Goal: Find specific page/section: Find specific page/section

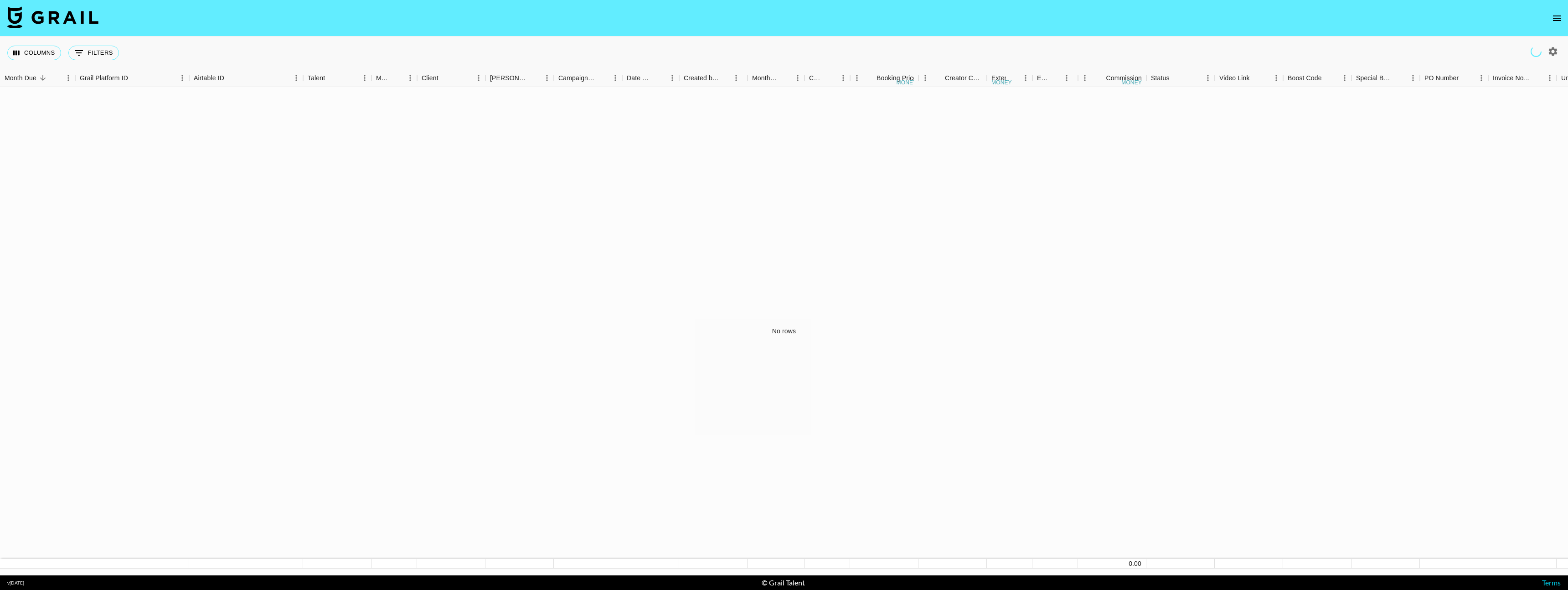
click at [1560, 18] on icon "open drawer" at bounding box center [1557, 18] width 9 height 6
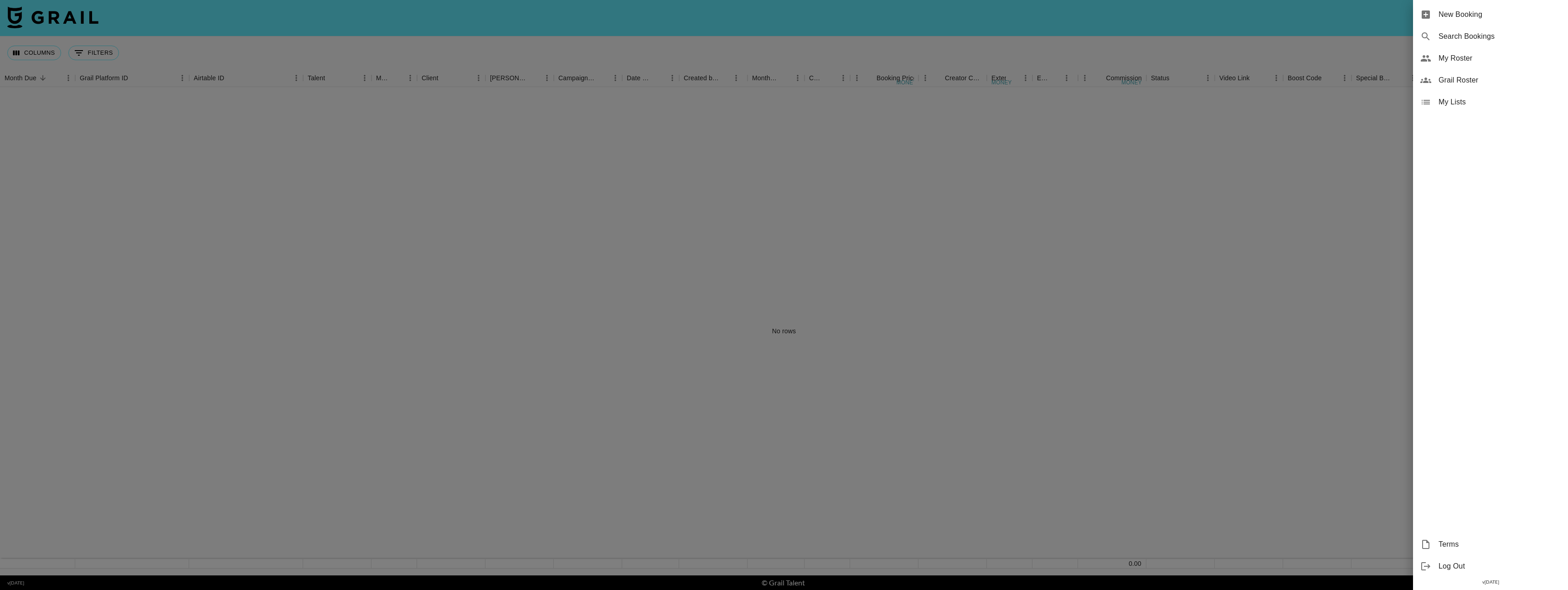
click at [1463, 60] on span "My Roster" at bounding box center [1499, 58] width 122 height 11
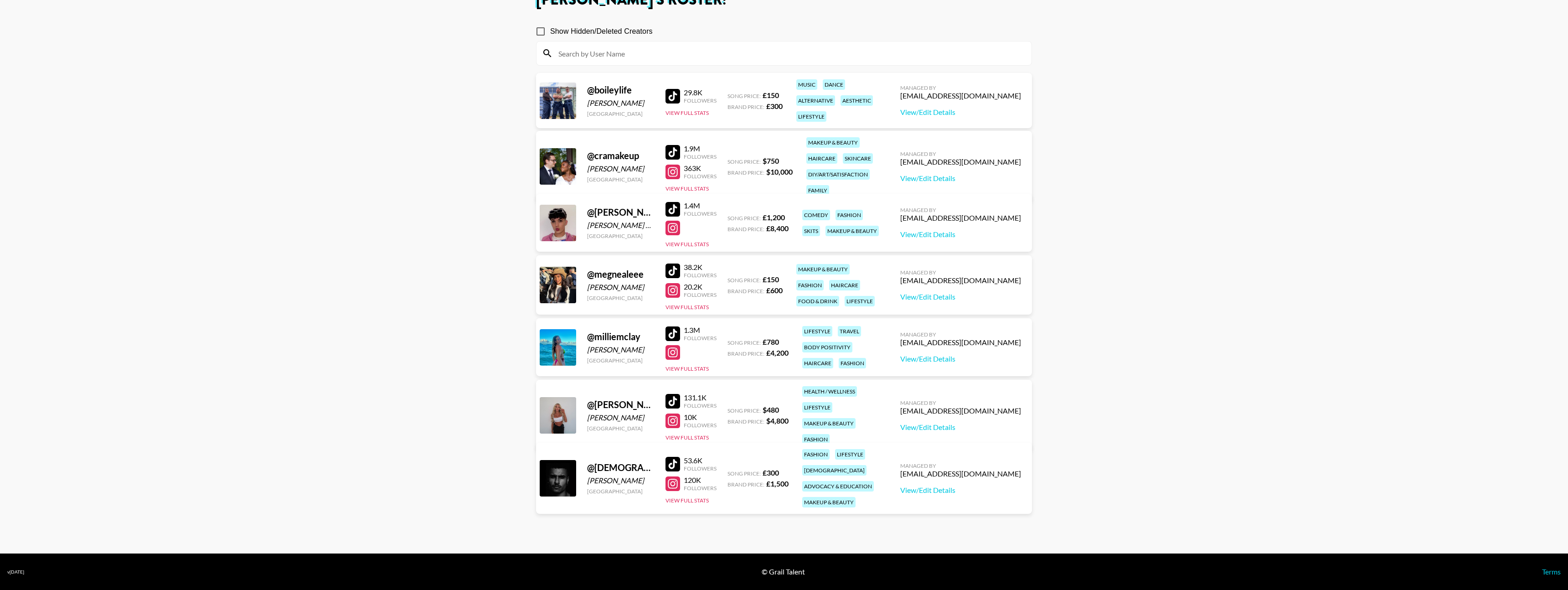
scroll to position [62, 0]
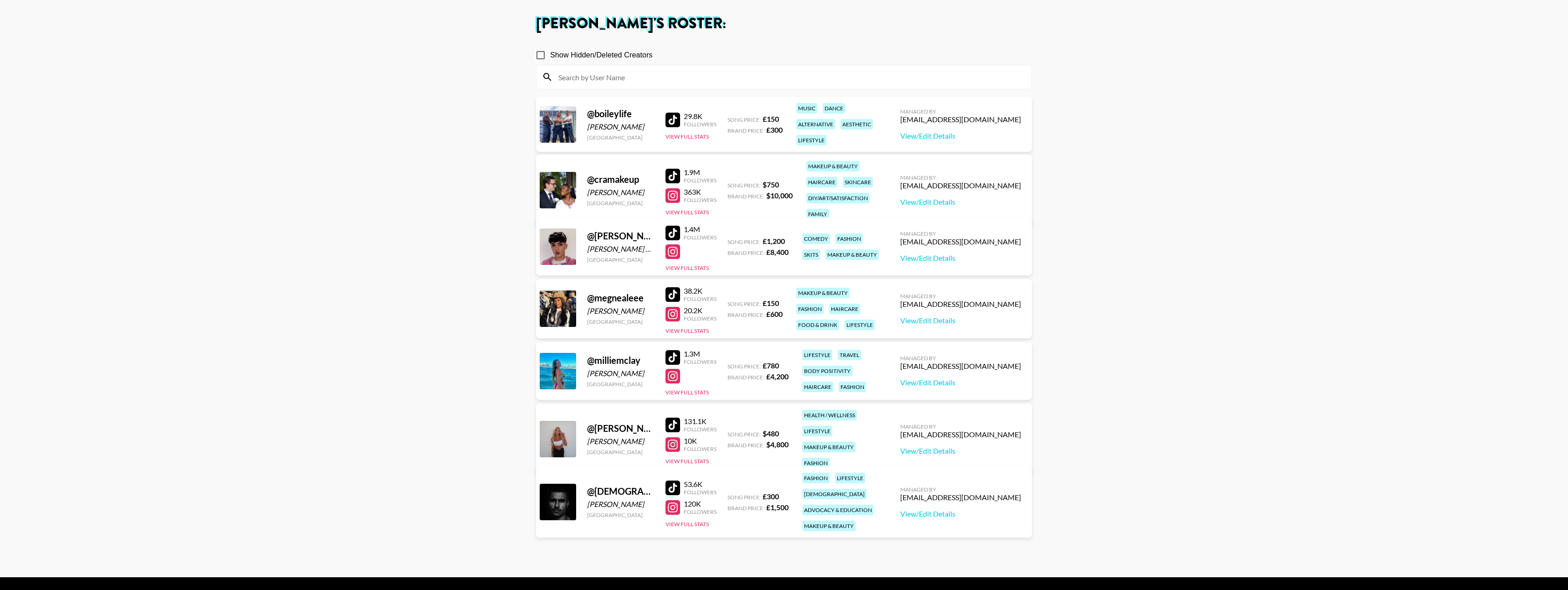
scroll to position [49, 0]
